Goal: Task Accomplishment & Management: Manage account settings

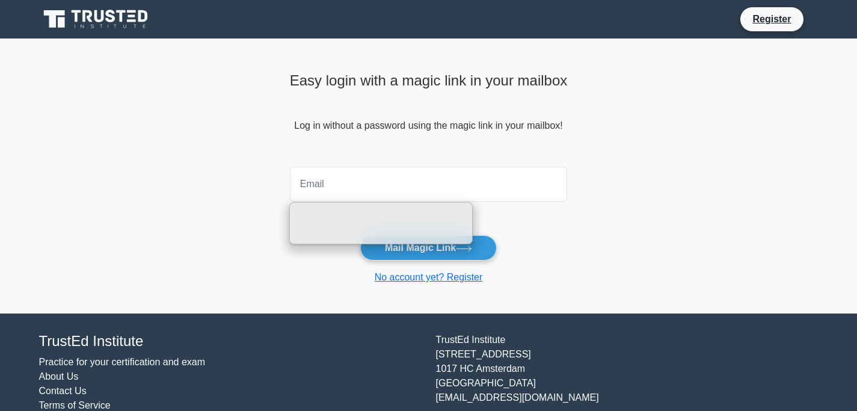
click at [401, 186] on input "email" at bounding box center [429, 184] width 278 height 35
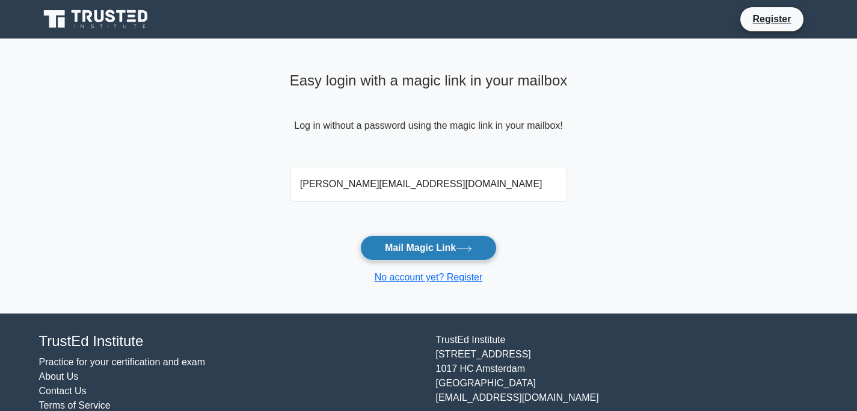
type input "Rishabh.Mishra2019@outlook.com"
click at [434, 250] on button "Mail Magic Link" at bounding box center [428, 247] width 136 height 25
